Goal: Task Accomplishment & Management: Manage account settings

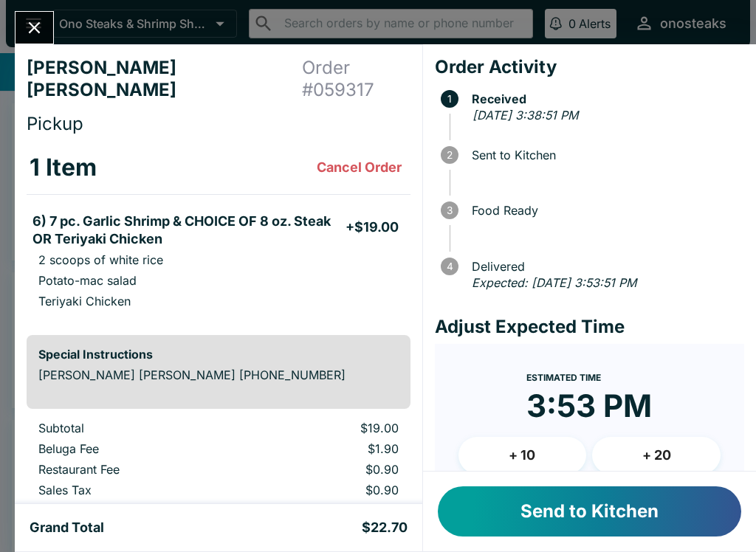
click at [601, 510] on button "Send to Kitchen" at bounding box center [590, 512] width 304 height 50
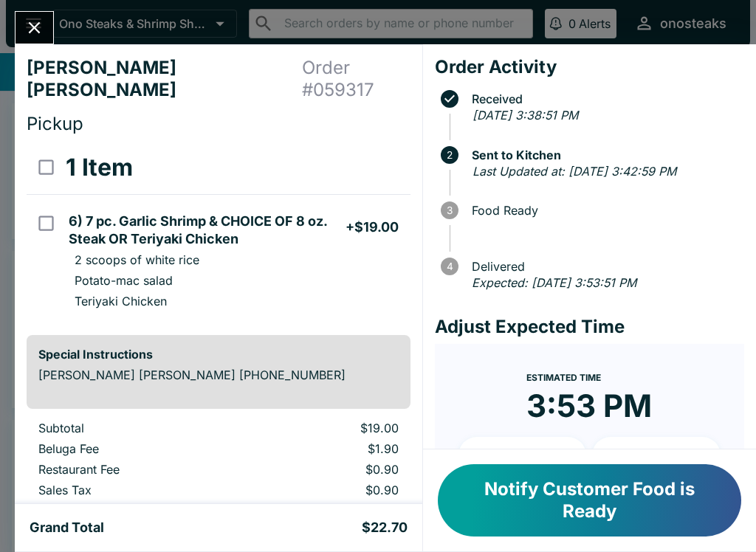
click at [42, 15] on button "Close" at bounding box center [35, 28] width 38 height 32
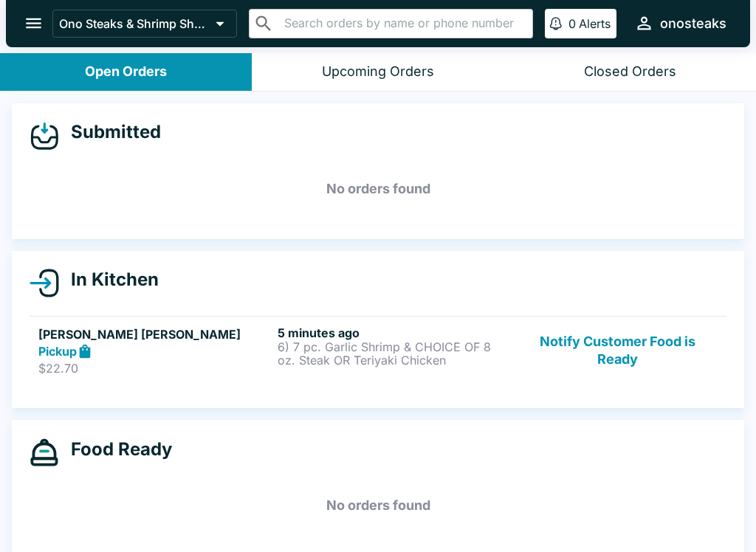
click at [312, 364] on p "6) 7 pc. Garlic Shrimp & CHOICE OF 8 oz. Steak OR Teriyaki Chicken" at bounding box center [394, 353] width 233 height 27
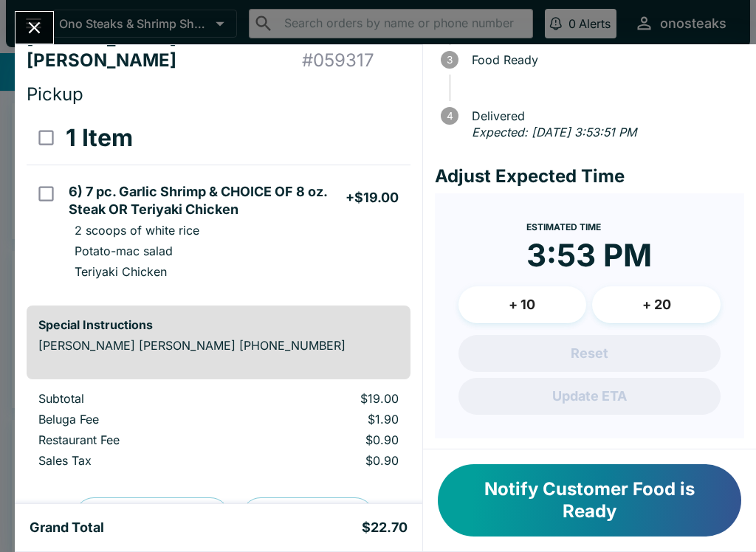
scroll to position [150, 0]
click at [27, 18] on icon "Close" at bounding box center [34, 28] width 20 height 20
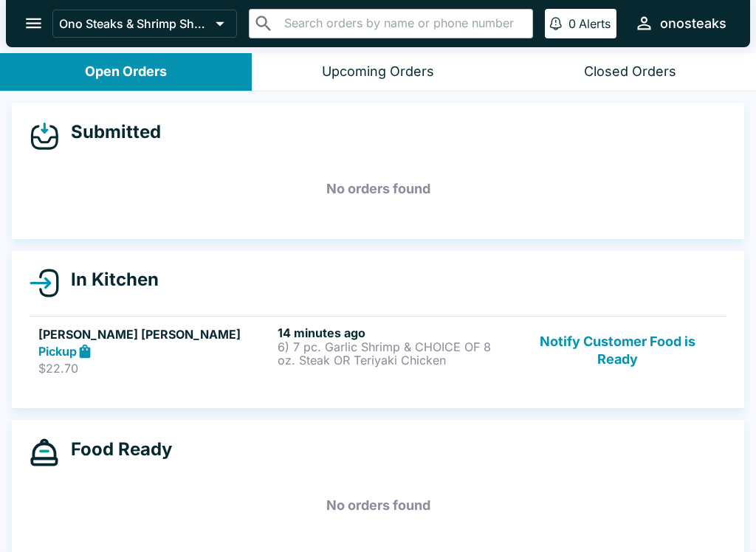
scroll to position [2, 0]
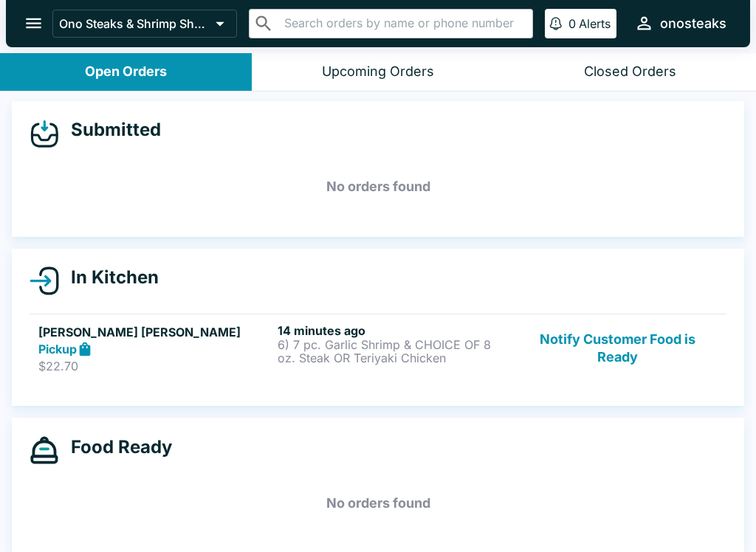
click at [636, 342] on button "Notify Customer Food is Ready" at bounding box center [618, 348] width 200 height 51
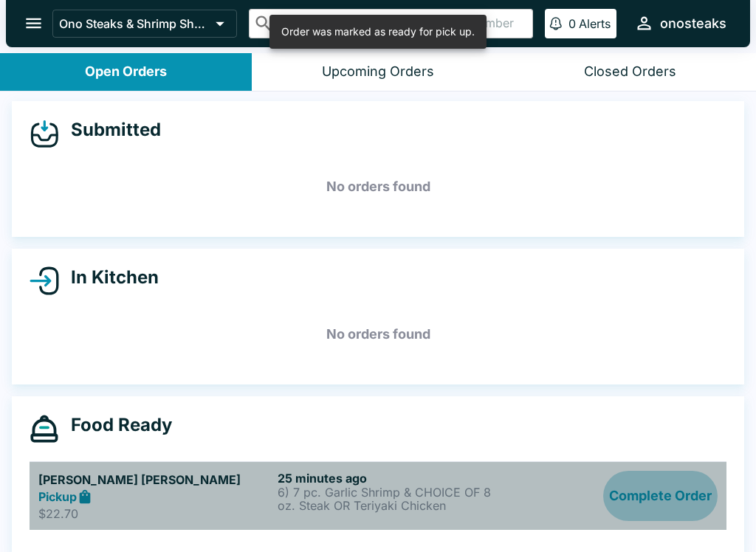
click at [677, 486] on button "Complete Order" at bounding box center [660, 496] width 114 height 51
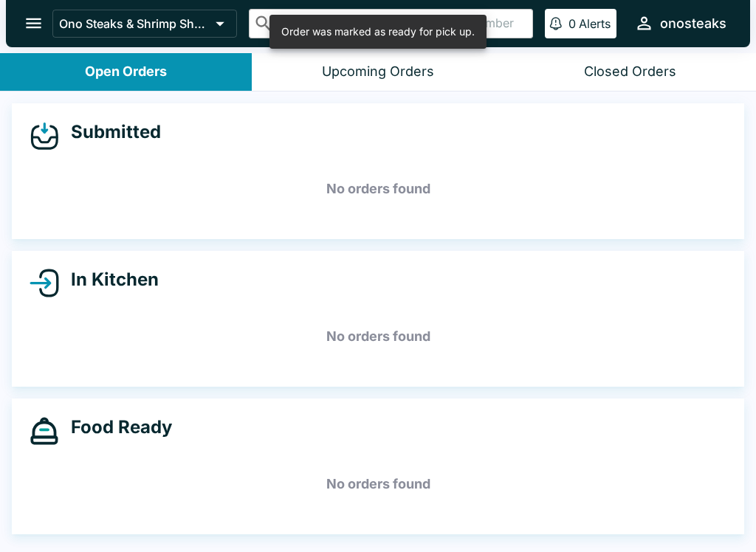
scroll to position [0, 0]
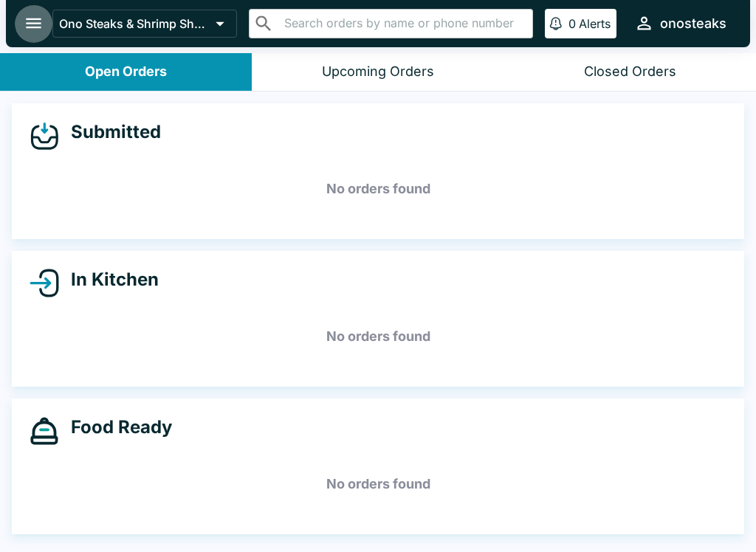
click at [30, 25] on icon "open drawer" at bounding box center [34, 23] width 20 height 20
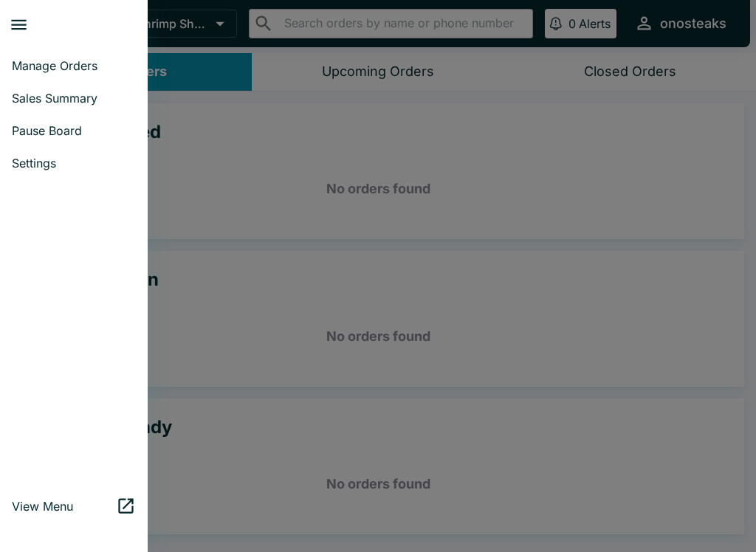
click at [68, 174] on link "Settings" at bounding box center [74, 163] width 148 height 32
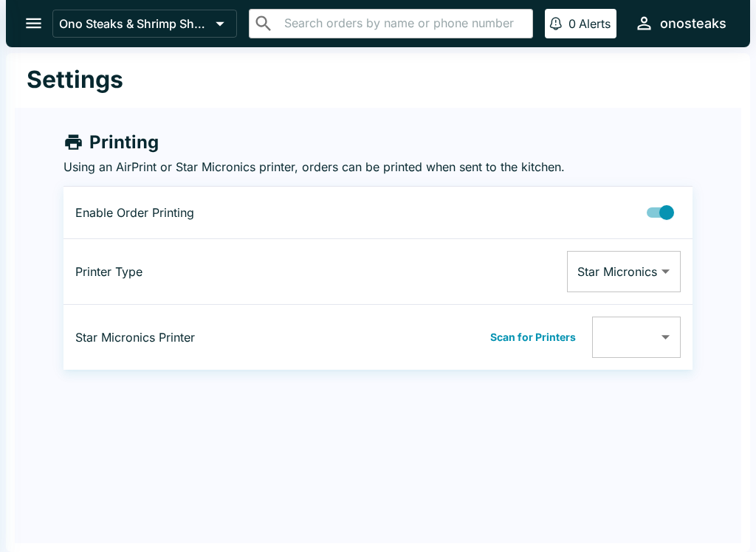
type input "001162147409"
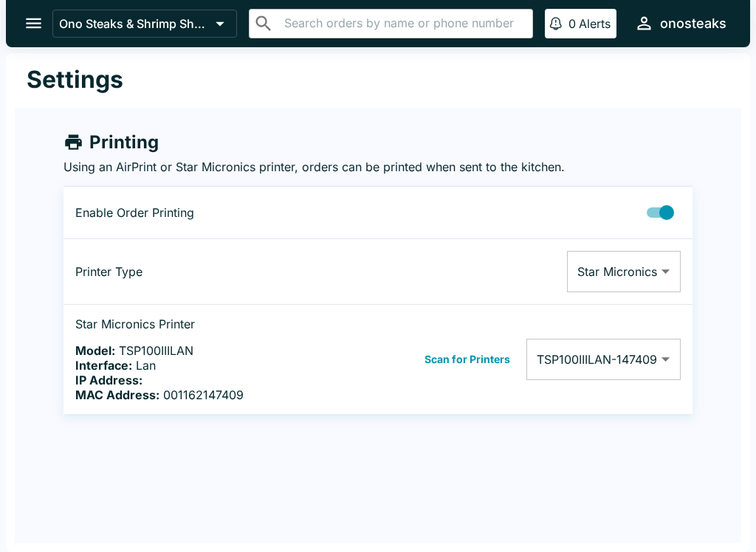
click at [49, 16] on button "open drawer" at bounding box center [34, 23] width 38 height 38
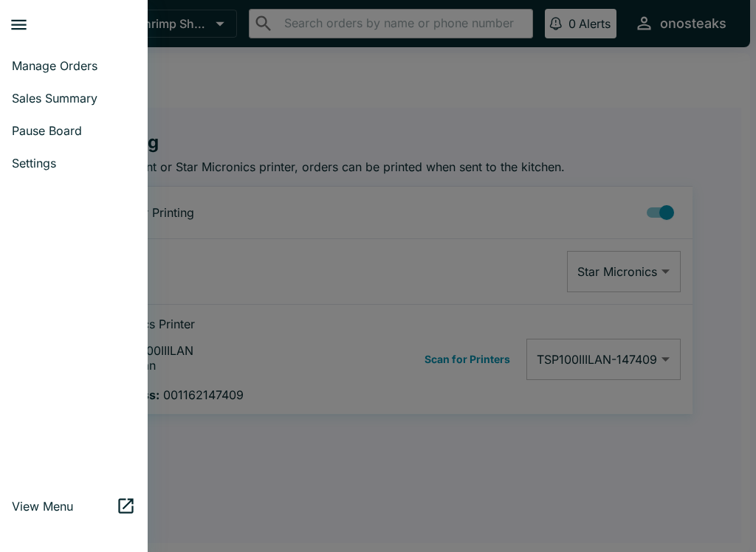
click at [30, 63] on span "Manage Orders" at bounding box center [74, 65] width 124 height 15
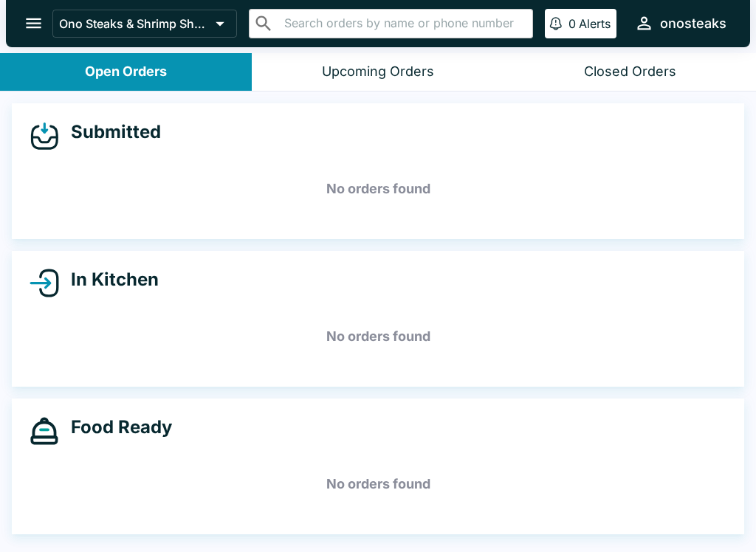
click at [23, 28] on button "open drawer" at bounding box center [34, 23] width 38 height 38
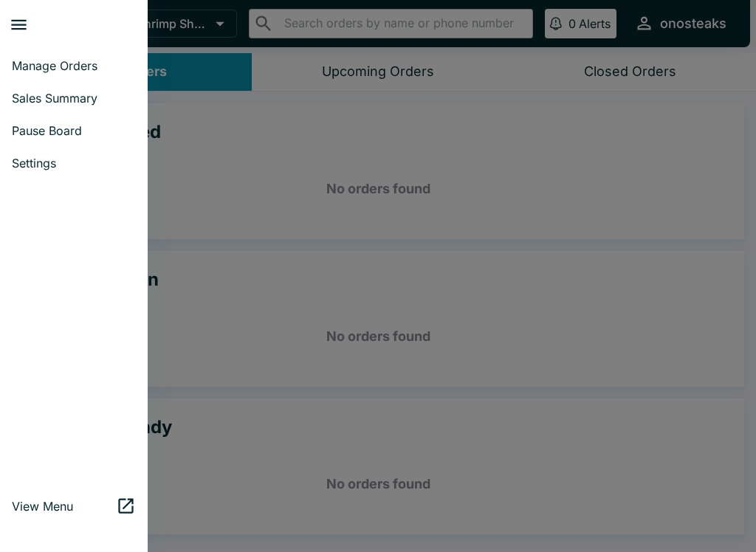
click at [97, 50] on link "Manage Orders" at bounding box center [74, 65] width 148 height 32
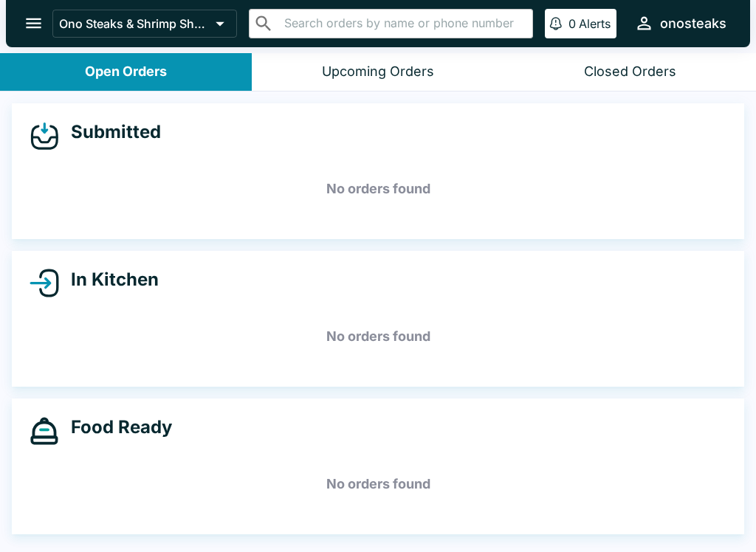
click at [31, 27] on icon "open drawer" at bounding box center [34, 23] width 20 height 20
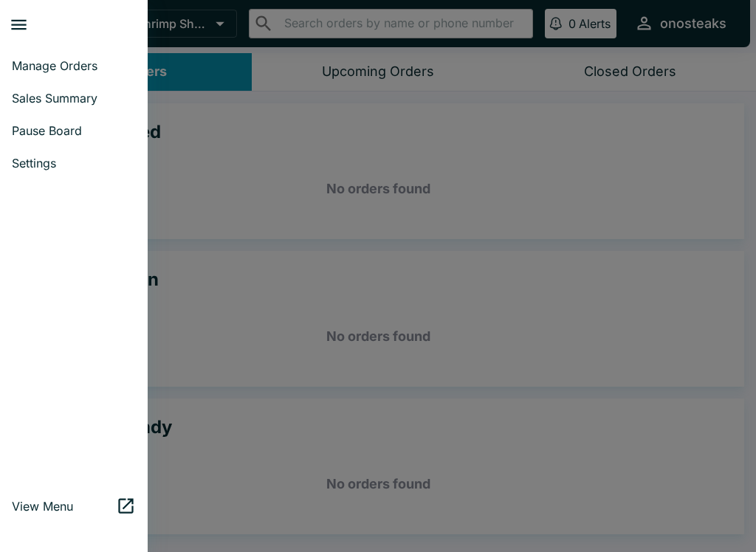
click at [51, 70] on span "Manage Orders" at bounding box center [74, 65] width 124 height 15
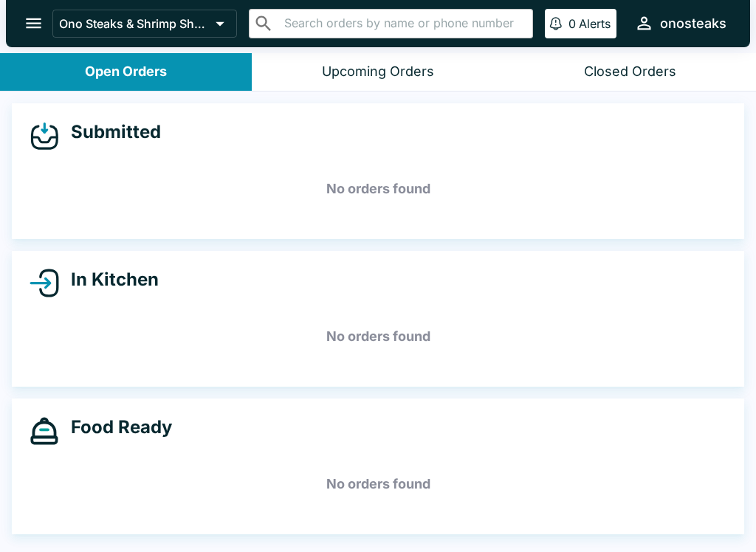
click at [654, 64] on div "Closed Orders" at bounding box center [630, 72] width 92 height 17
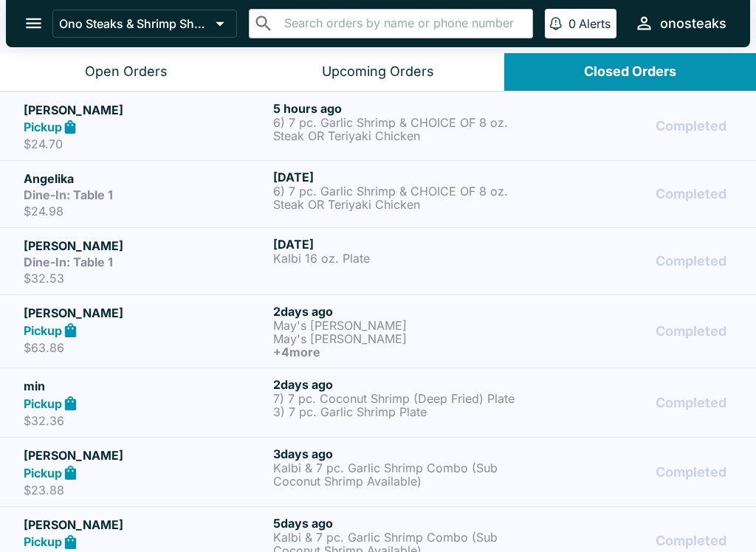
click at [599, 10] on button "0 Alerts" at bounding box center [581, 24] width 72 height 30
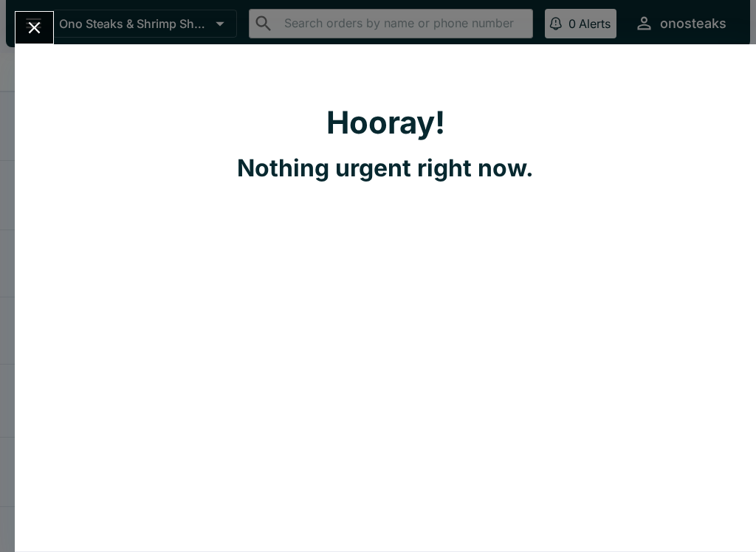
click at [563, 23] on div "Hooray! Nothing urgent right now." at bounding box center [378, 276] width 756 height 552
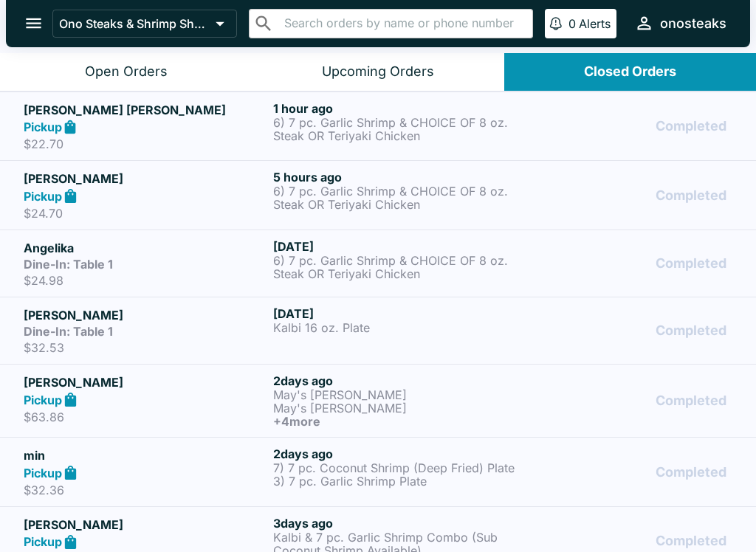
click at [388, 73] on div "Upcoming Orders" at bounding box center [378, 72] width 112 height 17
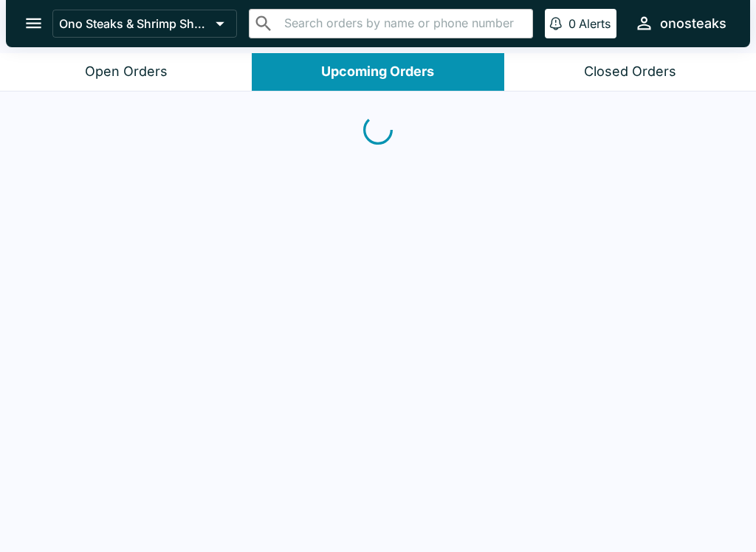
click at [169, 64] on button "Open Orders" at bounding box center [126, 72] width 252 height 38
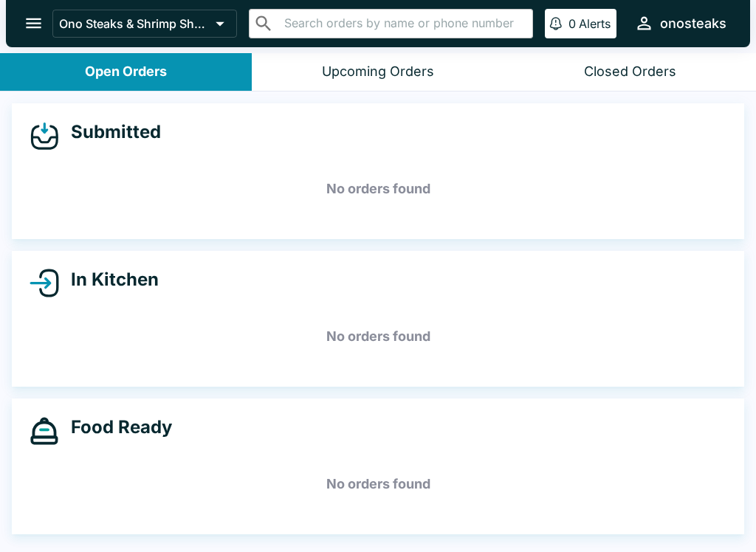
click at [405, 53] on button "Upcoming Orders" at bounding box center [378, 72] width 252 height 38
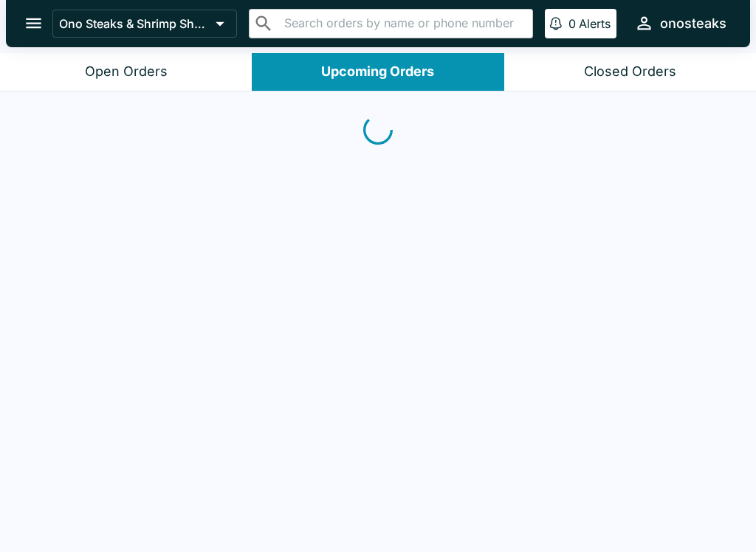
click at [651, 71] on div "Closed Orders" at bounding box center [630, 72] width 92 height 17
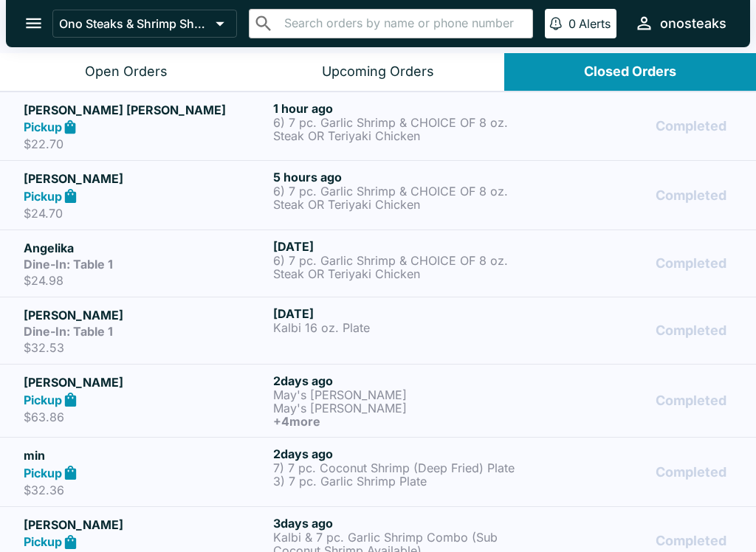
click at [21, 27] on button "open drawer" at bounding box center [34, 23] width 38 height 38
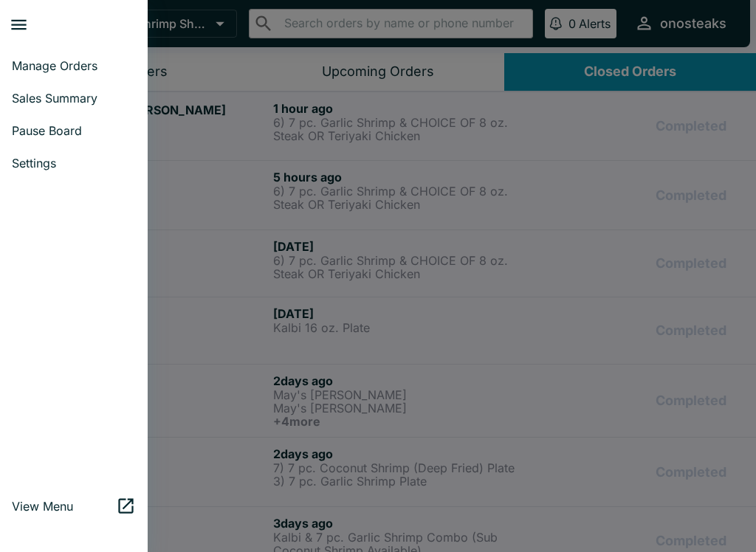
click at [12, 73] on link "Manage Orders" at bounding box center [74, 65] width 148 height 32
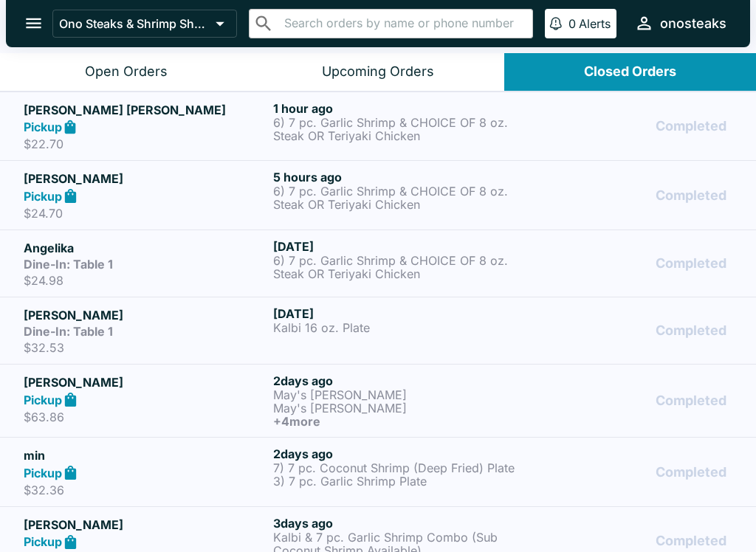
click at [32, 41] on button "open drawer" at bounding box center [34, 23] width 38 height 38
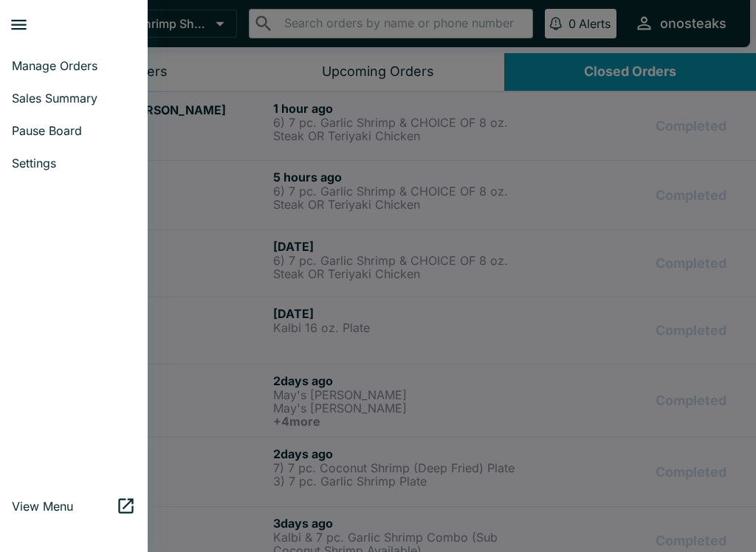
click at [7, 72] on link "Manage Orders" at bounding box center [74, 65] width 148 height 32
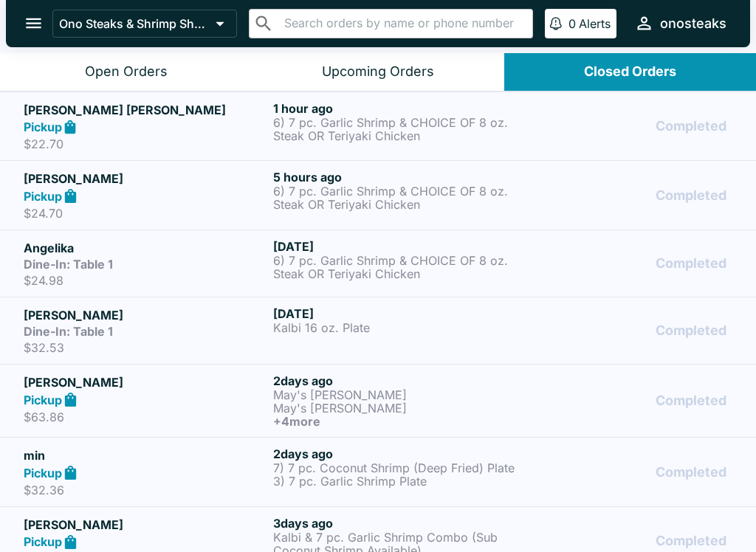
click at [21, 76] on button "Open Orders" at bounding box center [126, 72] width 252 height 38
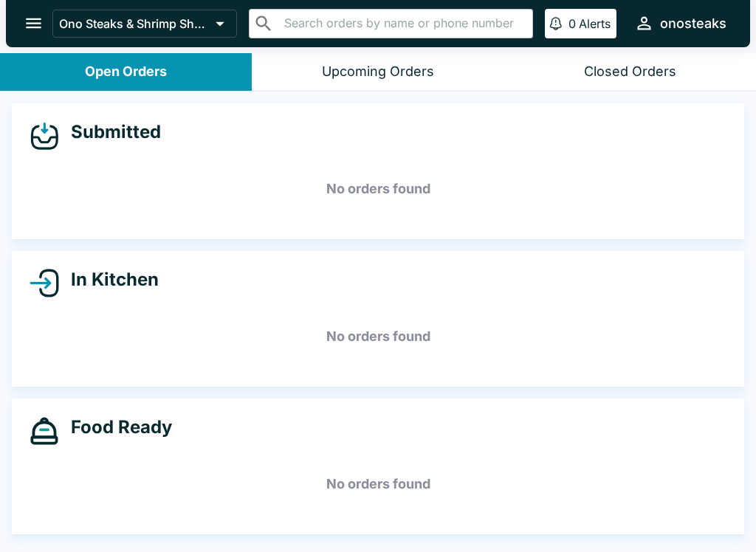
click at [30, 11] on button "open drawer" at bounding box center [34, 23] width 38 height 38
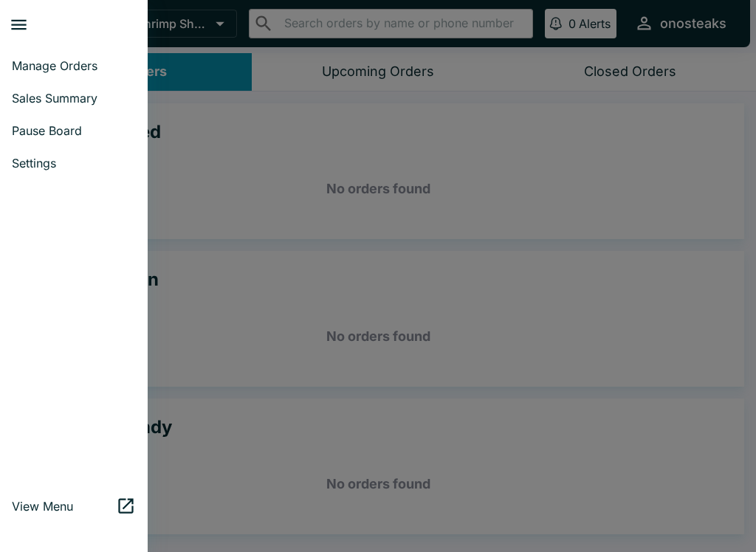
click at [41, 69] on span "Manage Orders" at bounding box center [74, 65] width 124 height 15
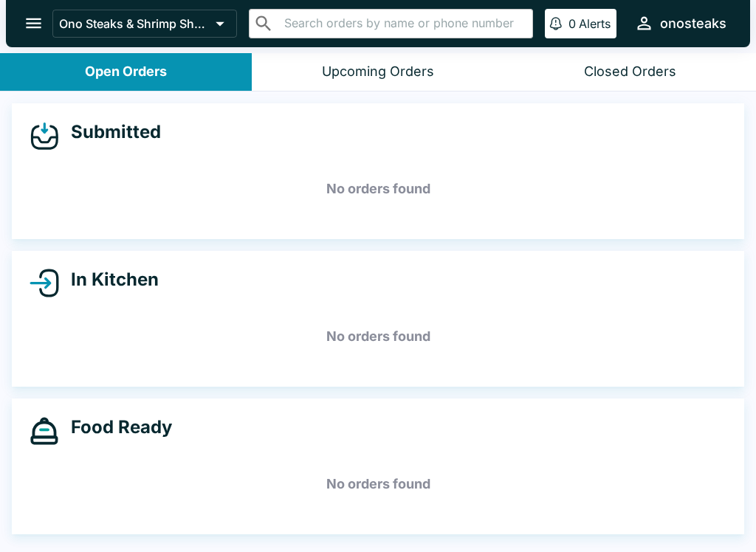
click at [30, 29] on icon "open drawer" at bounding box center [34, 23] width 20 height 20
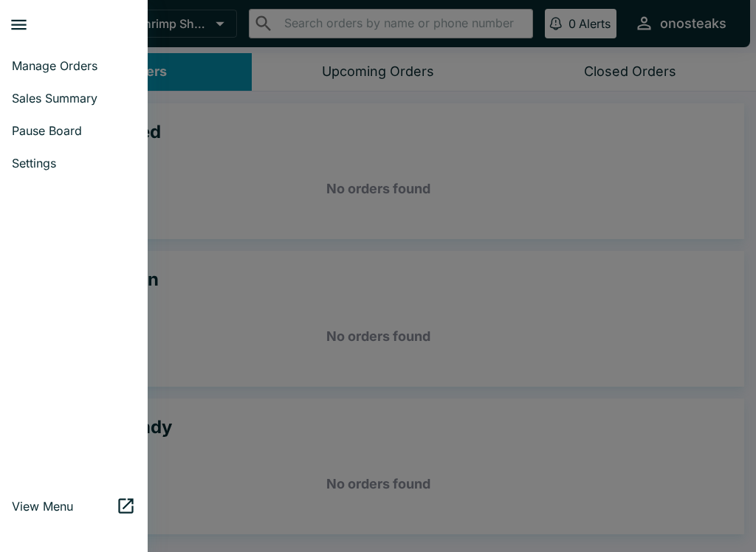
click at [715, 35] on div at bounding box center [378, 276] width 756 height 552
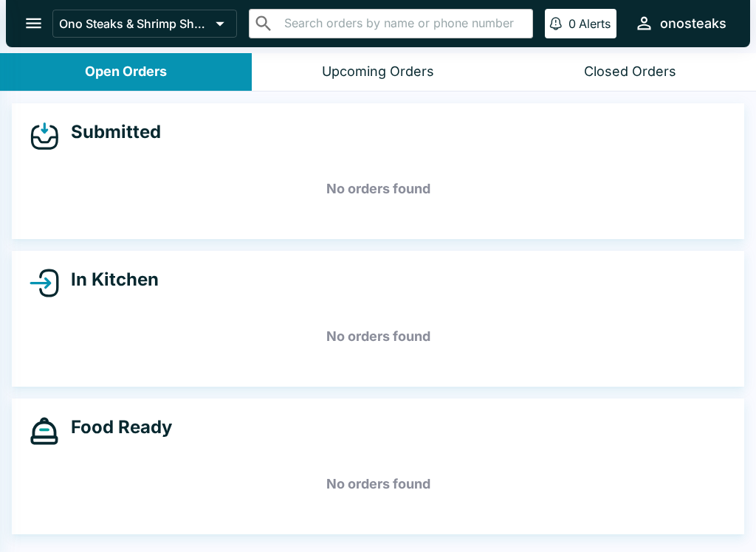
click at [662, 78] on div "Closed Orders" at bounding box center [630, 72] width 92 height 17
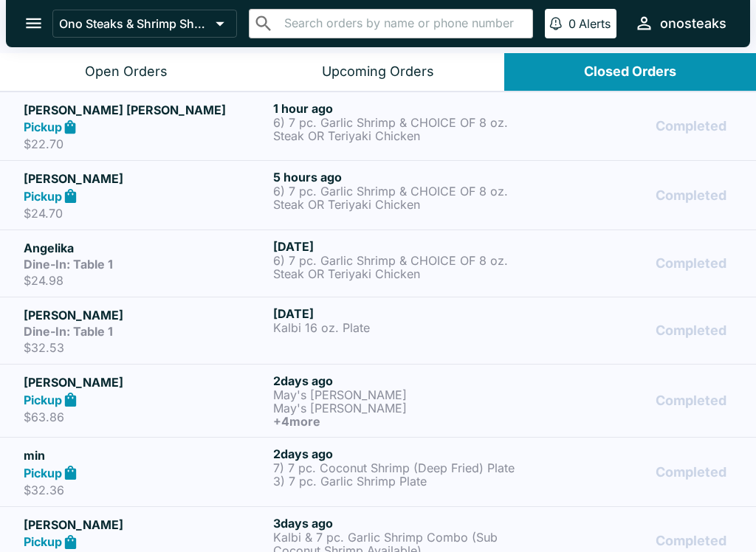
click at [663, 67] on div "Closed Orders" at bounding box center [630, 72] width 92 height 17
click at [119, 64] on div "Open Orders" at bounding box center [126, 72] width 83 height 17
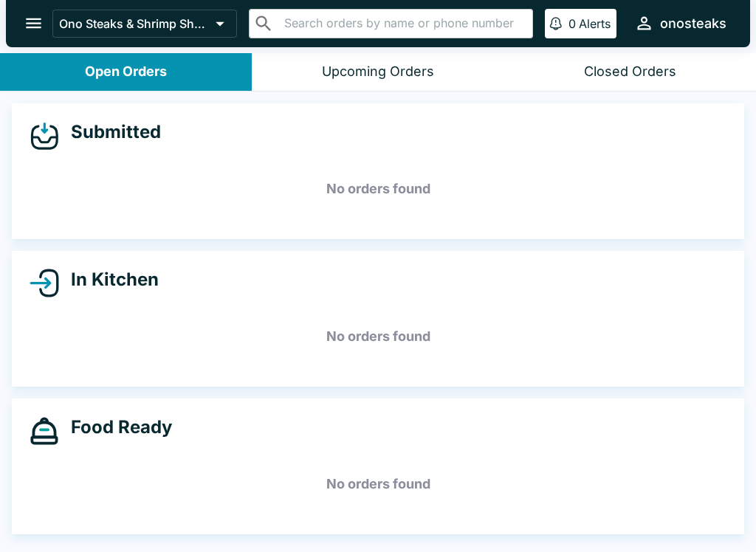
click at [166, 68] on div "Open Orders" at bounding box center [126, 72] width 82 height 17
click at [316, 55] on button "Upcoming Orders" at bounding box center [378, 72] width 252 height 38
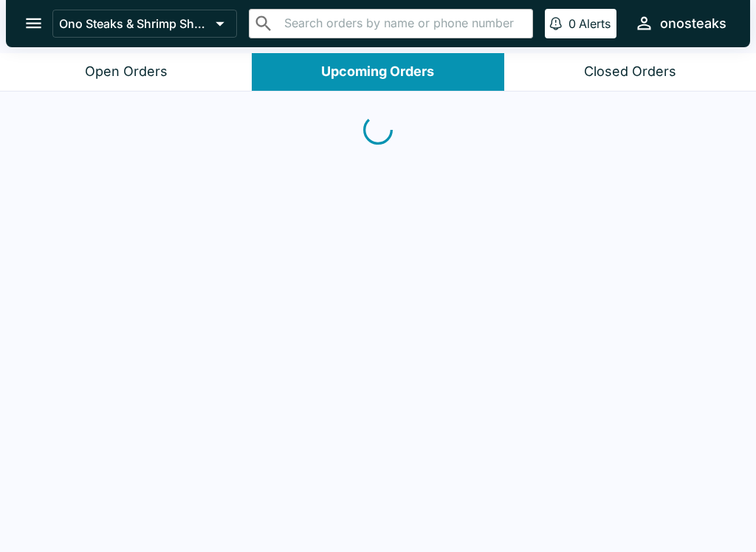
click at [707, 61] on button "Closed Orders" at bounding box center [630, 72] width 252 height 38
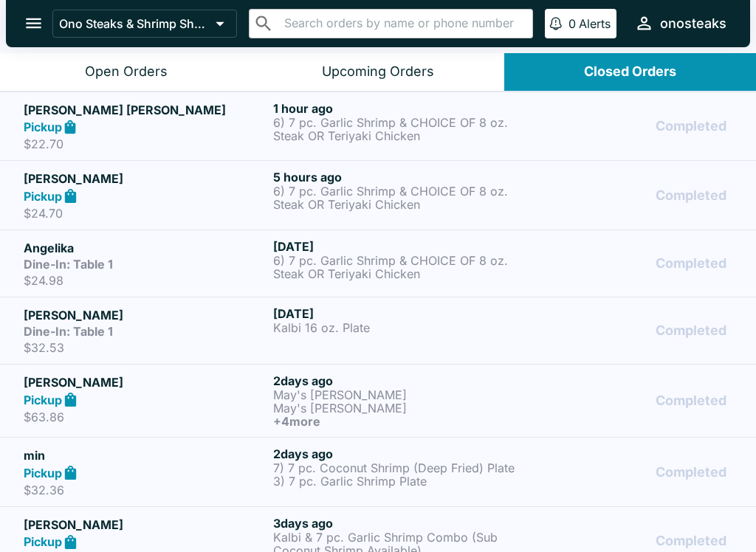
click at [145, 62] on button "Open Orders" at bounding box center [126, 72] width 252 height 38
